Goal: Information Seeking & Learning: Learn about a topic

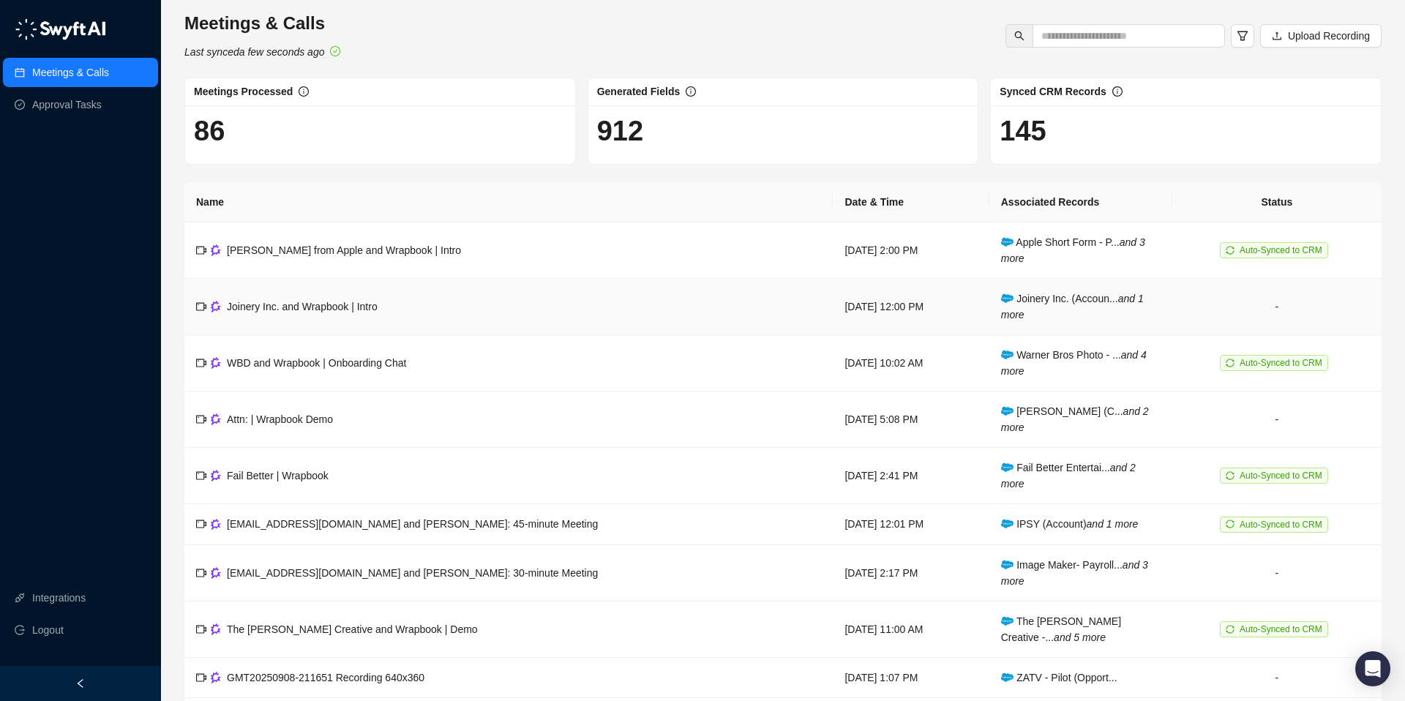
scroll to position [96, 0]
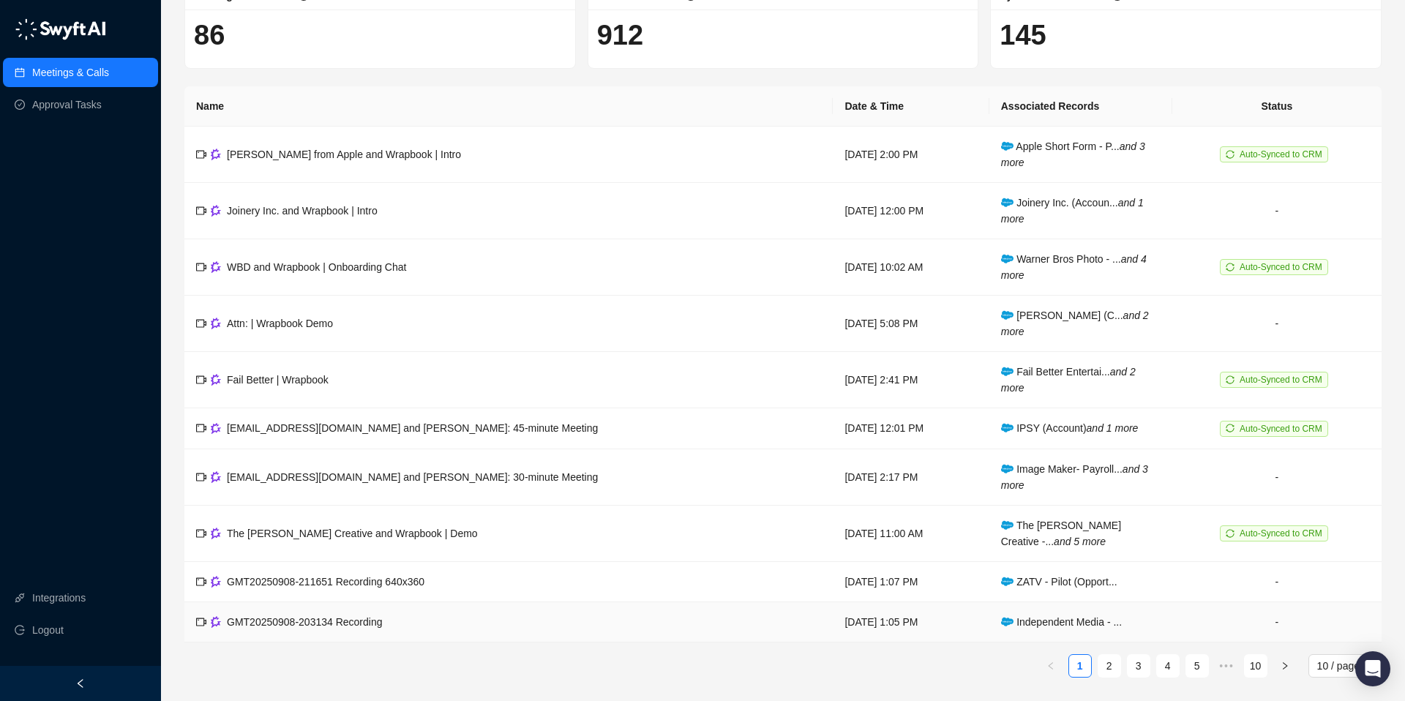
click at [1047, 623] on span "Independent Media - ..." at bounding box center [1061, 622] width 121 height 12
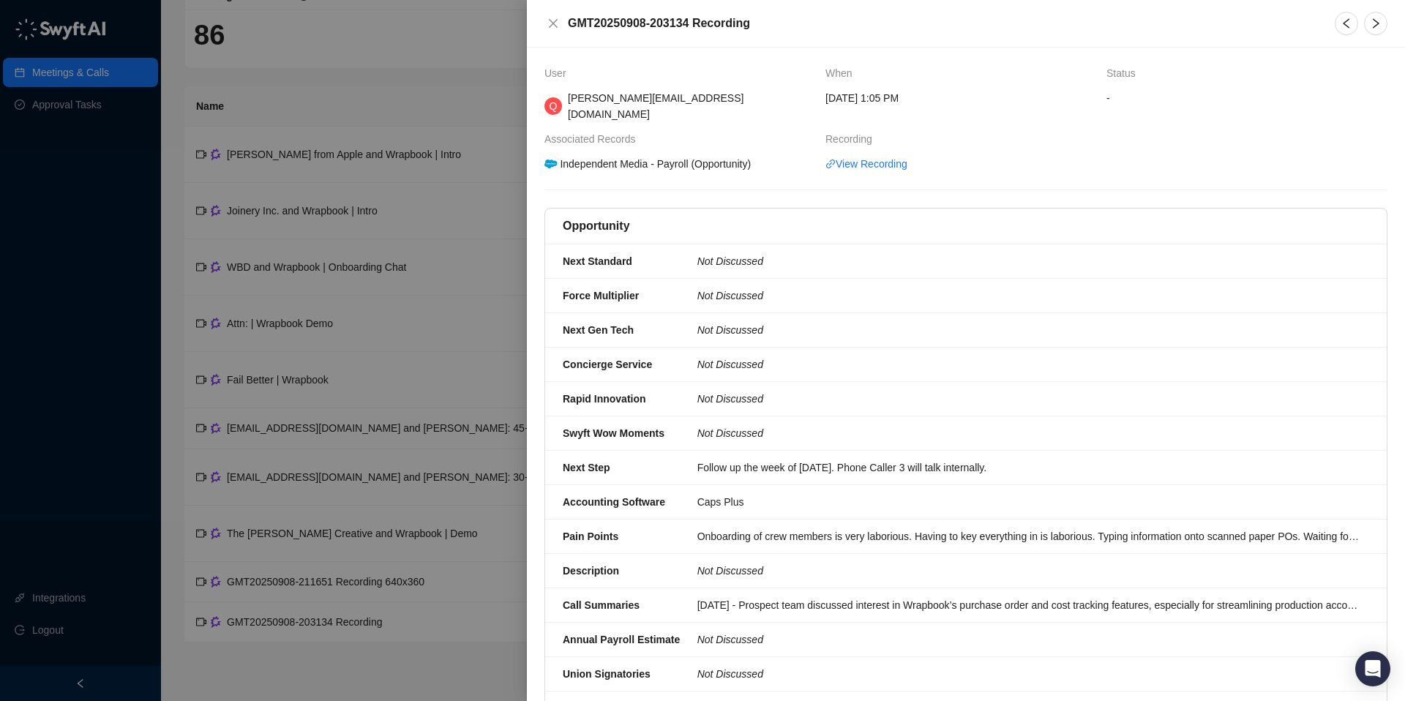
drag, startPoint x: 614, startPoint y: 146, endPoint x: 604, endPoint y: 151, distance: 11.5
click at [613, 156] on div "Independent Media - Payroll (Opportunity)" at bounding box center [647, 164] width 211 height 16
click at [552, 160] on icon at bounding box center [550, 164] width 12 height 9
click at [432, 50] on div at bounding box center [702, 350] width 1405 height 701
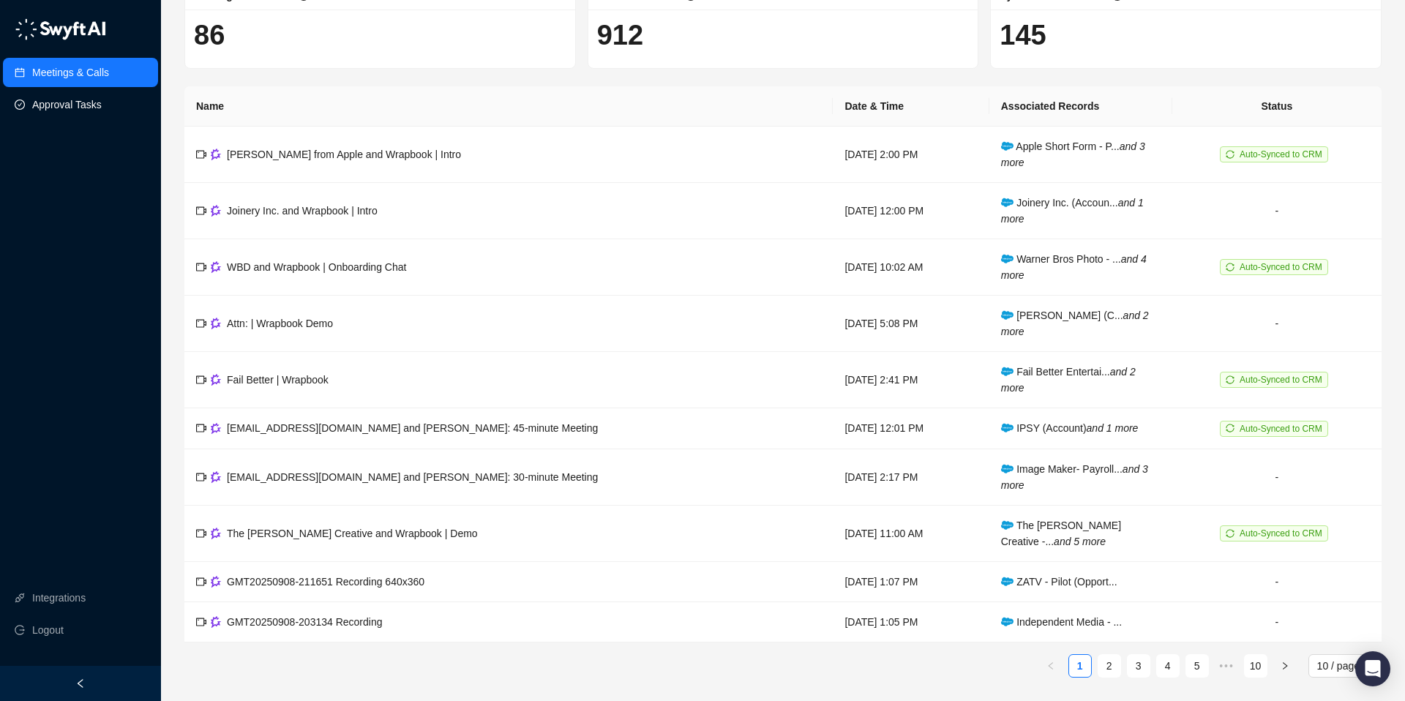
click at [65, 94] on link "Approval Tasks" at bounding box center [67, 104] width 70 height 29
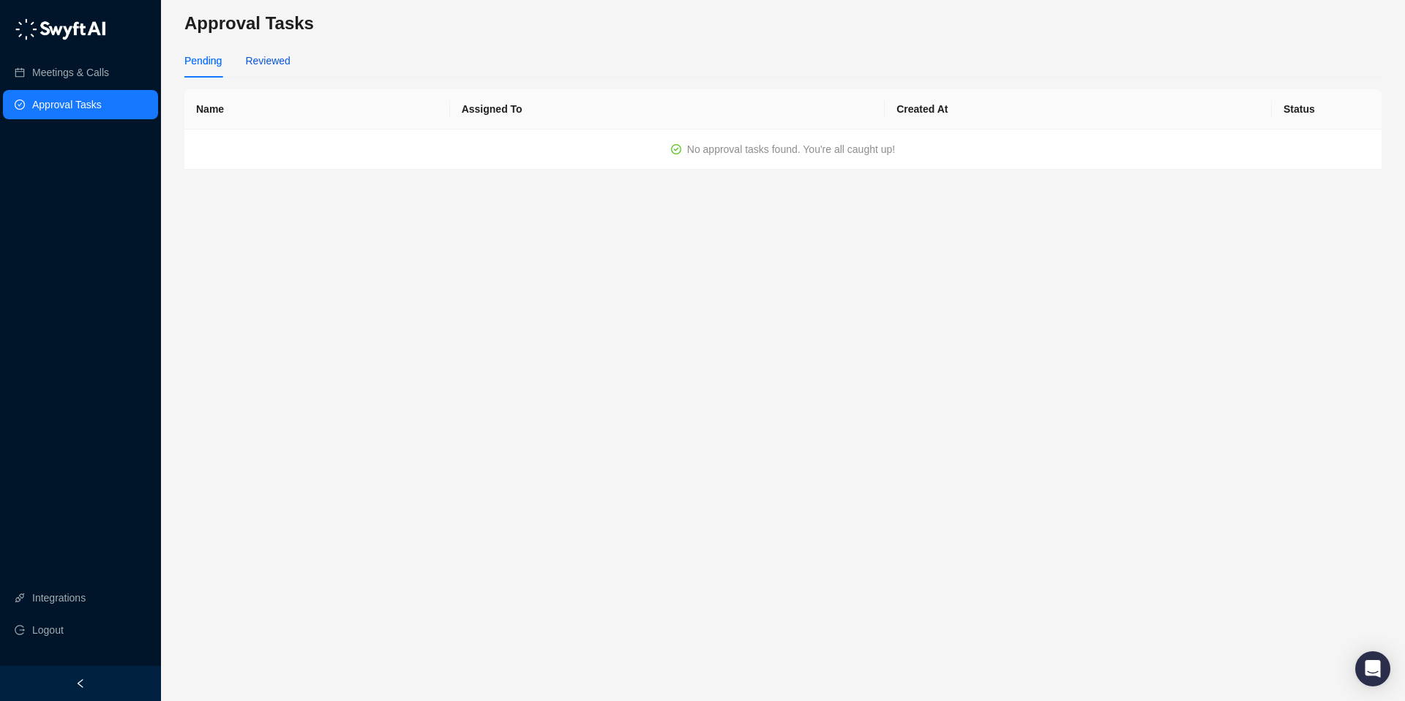
click at [247, 63] on div "Reviewed" at bounding box center [267, 61] width 45 height 16
click at [102, 75] on link "Meetings & Calls" at bounding box center [70, 72] width 77 height 29
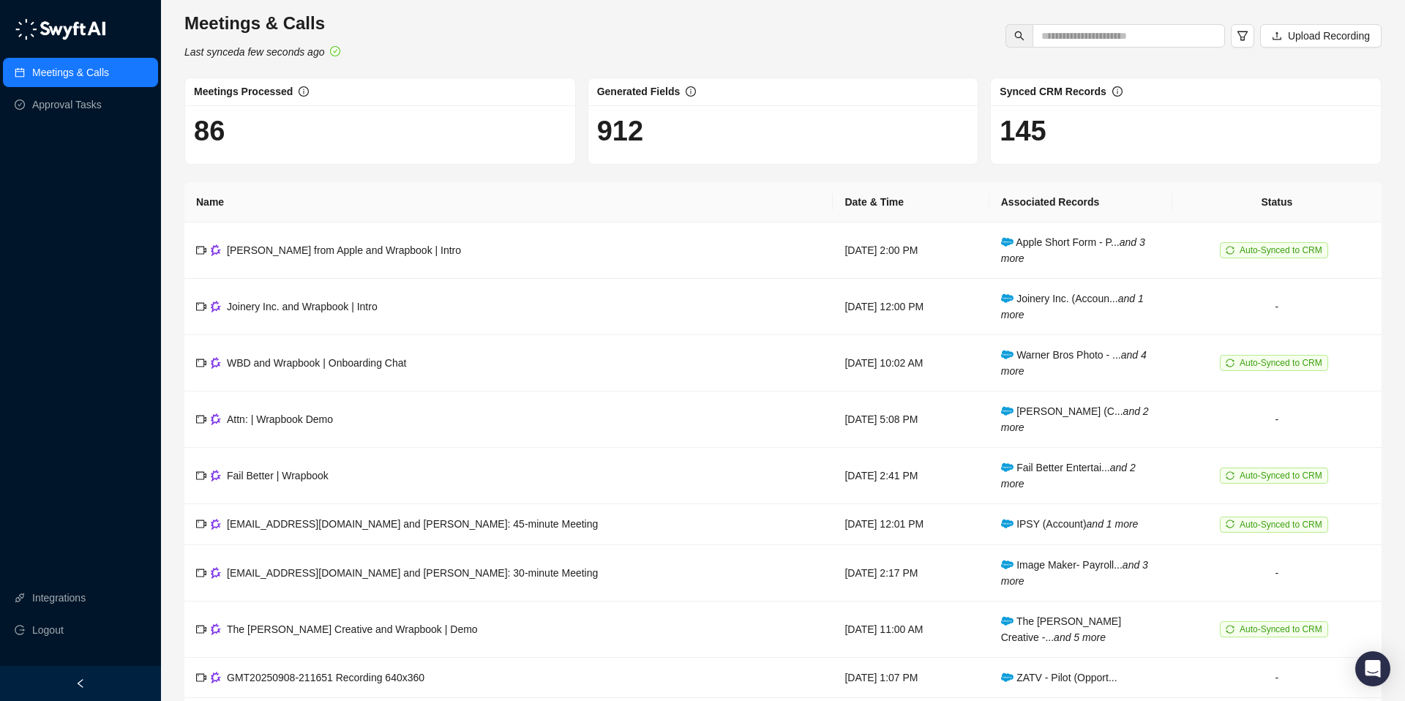
click at [32, 74] on link "Meetings & Calls" at bounding box center [70, 72] width 77 height 29
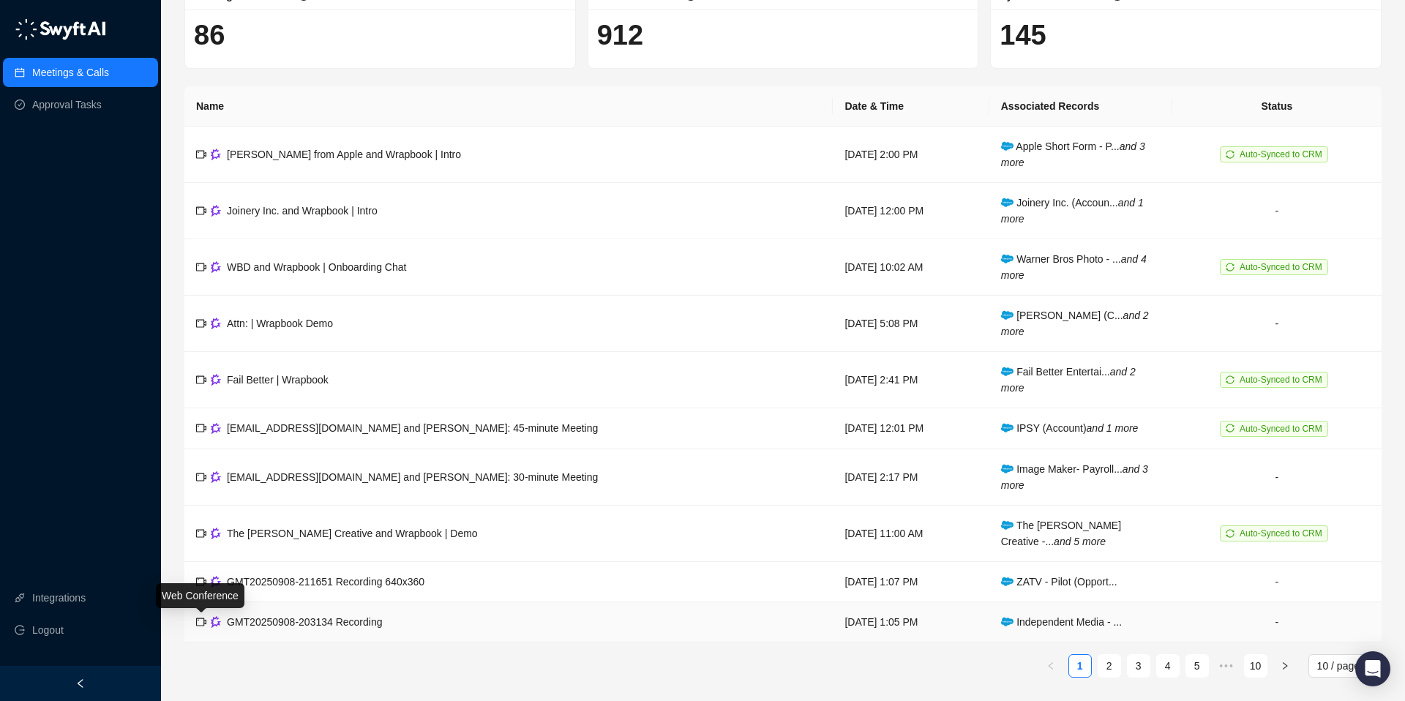
click at [201, 624] on icon "video-camera" at bounding box center [201, 622] width 10 height 10
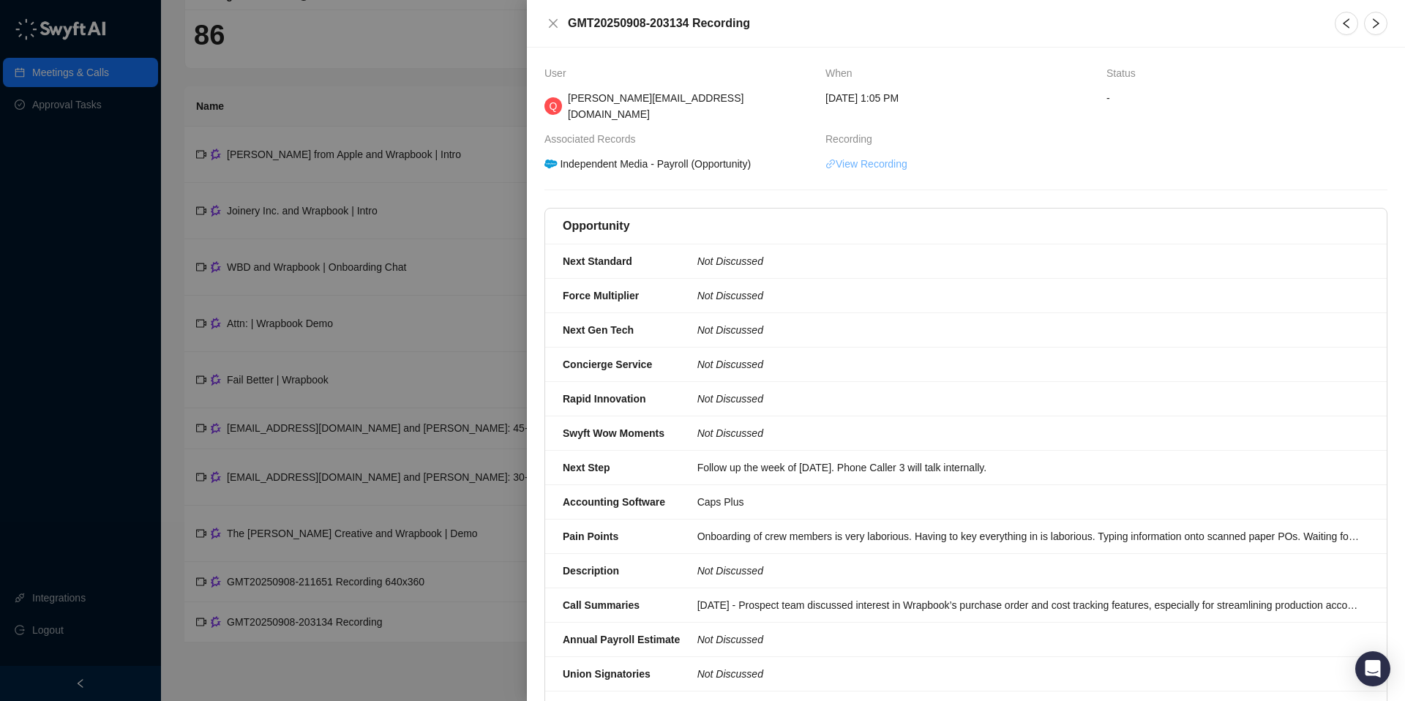
click at [868, 156] on link "View Recording" at bounding box center [866, 164] width 82 height 16
